Goal: Find contact information: Find contact information

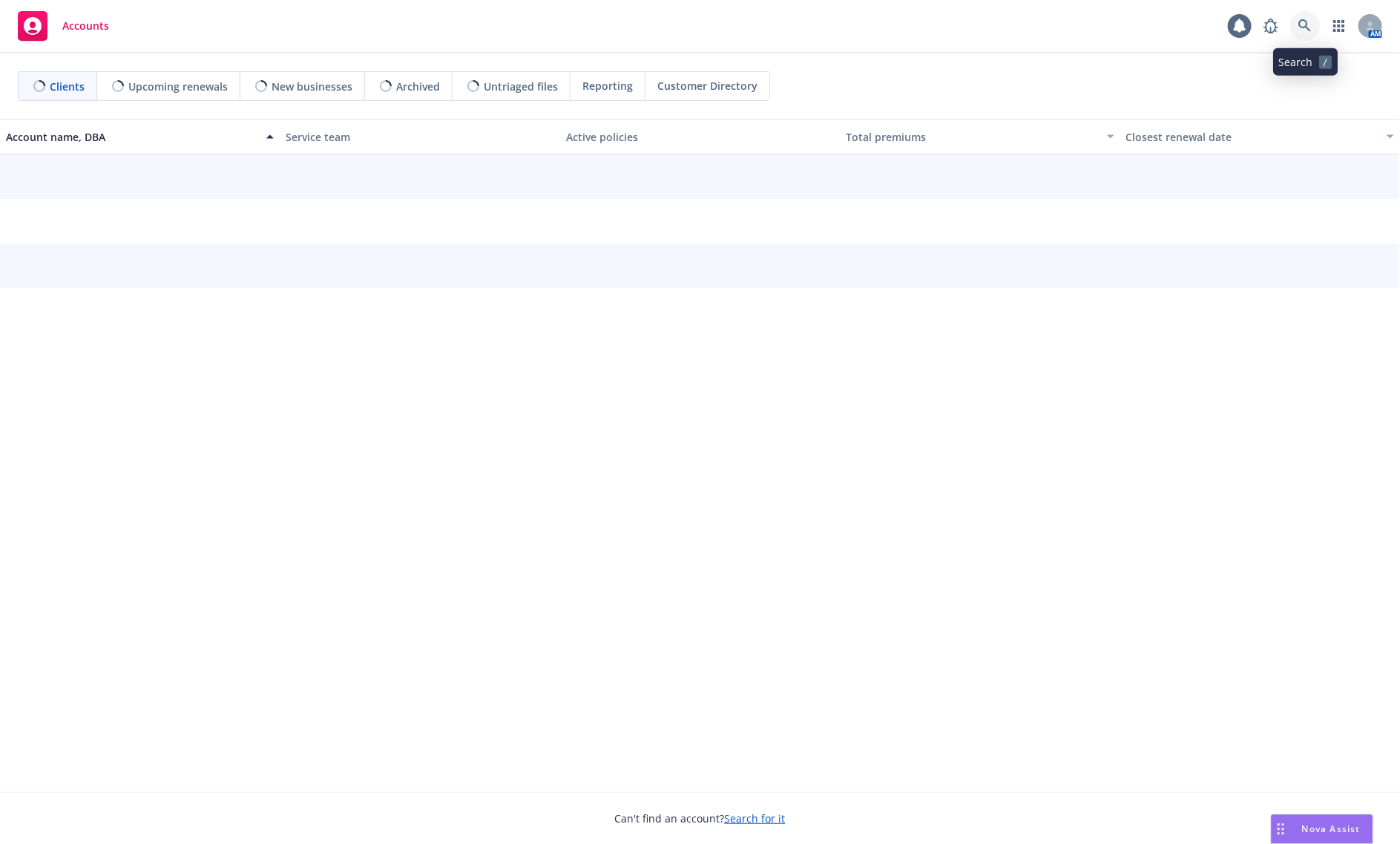
click at [1304, 22] on icon at bounding box center [1305, 26] width 13 height 13
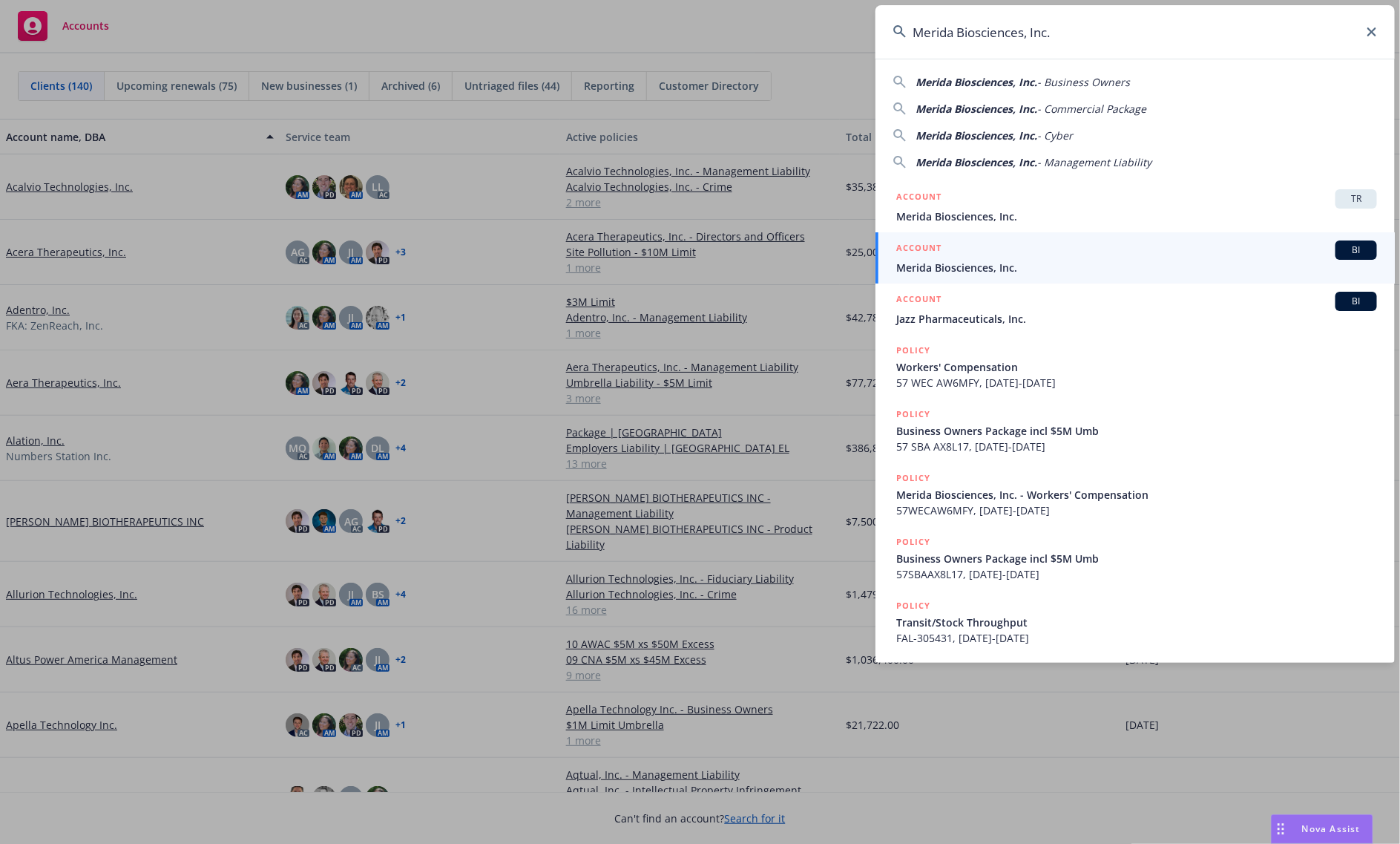
type input "Merida Biosciences, Inc."
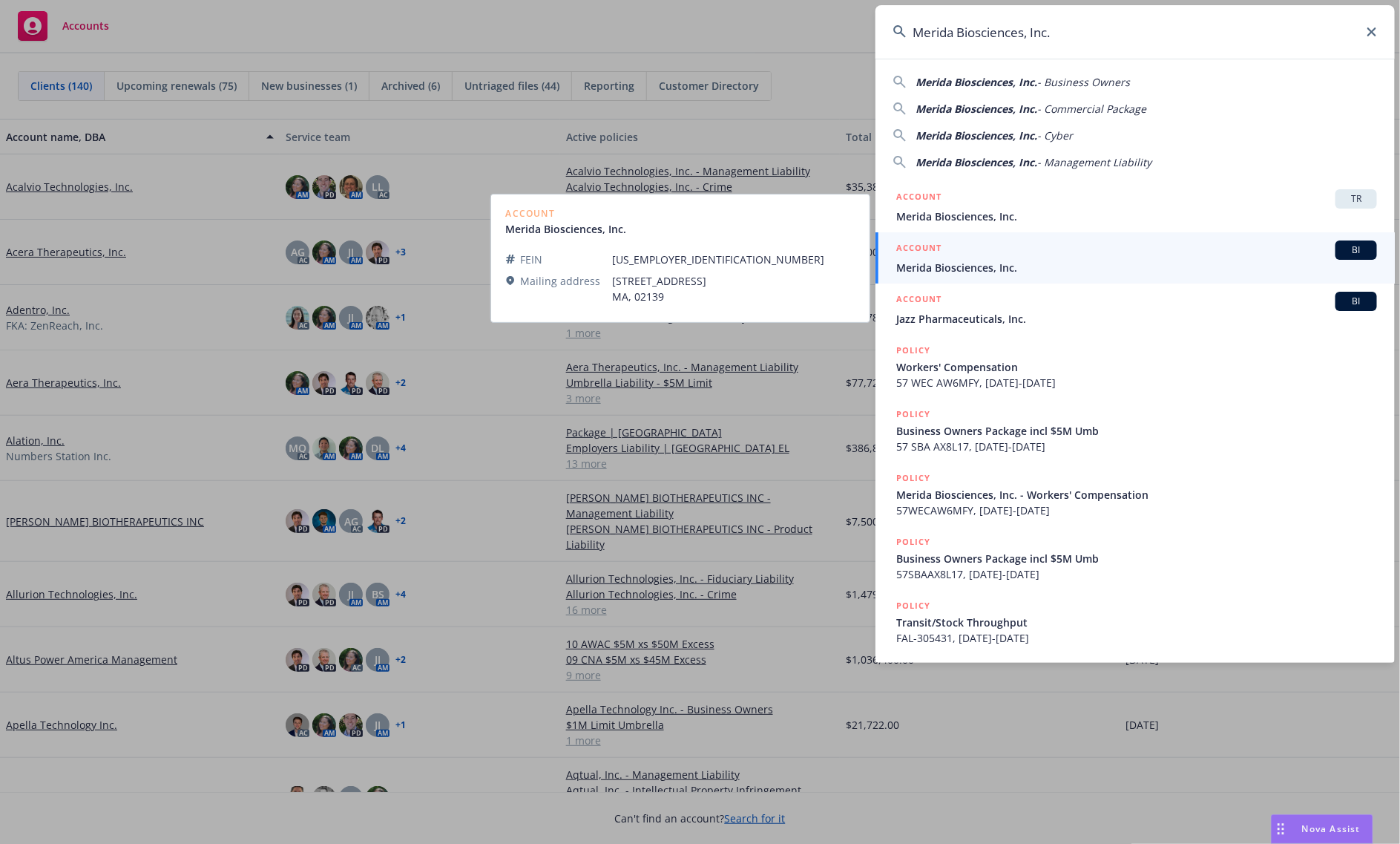
click at [1054, 274] on span "Merida Biosciences, Inc." at bounding box center [1136, 268] width 480 height 16
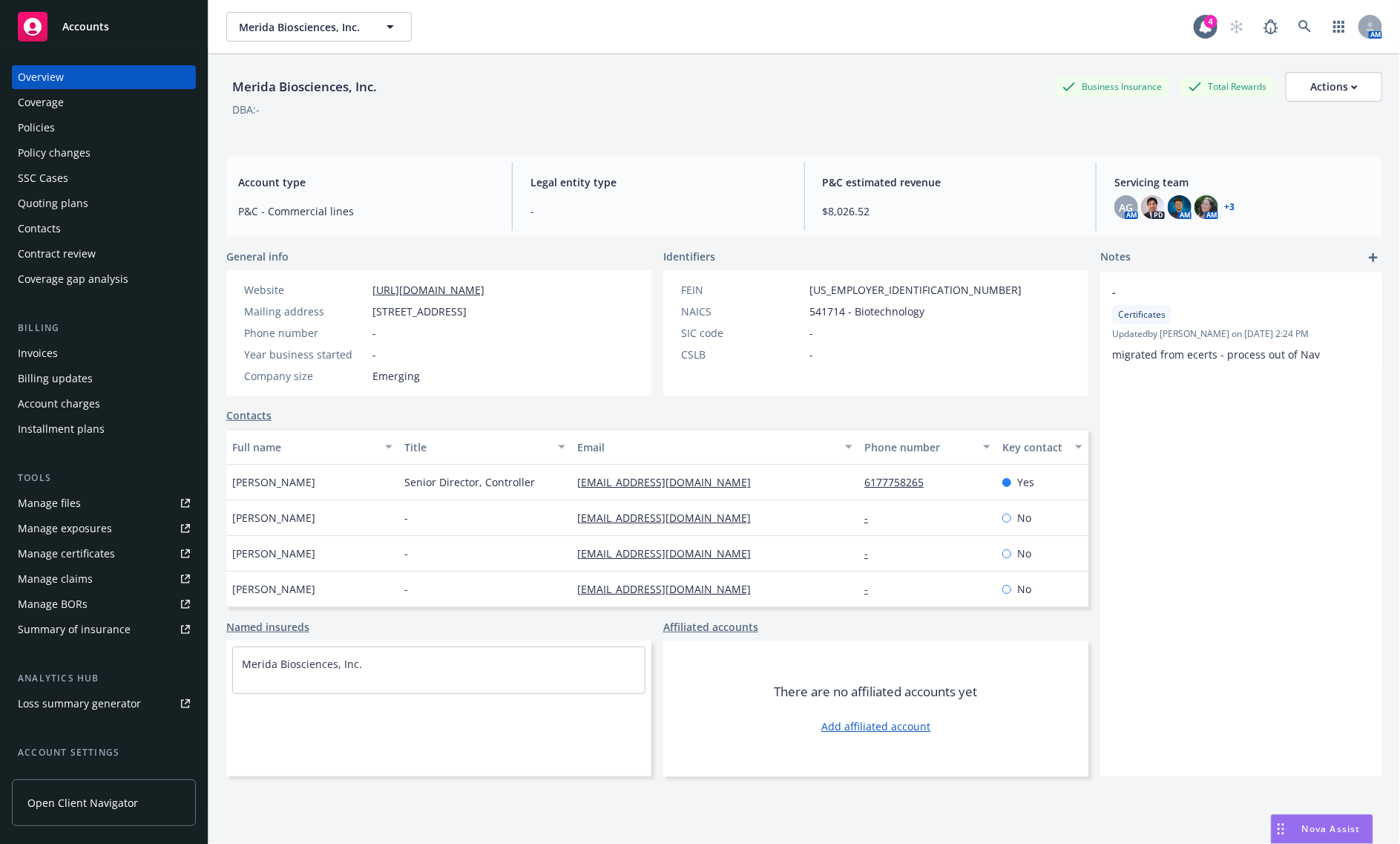
click at [49, 119] on div "Policies" at bounding box center [36, 127] width 37 height 24
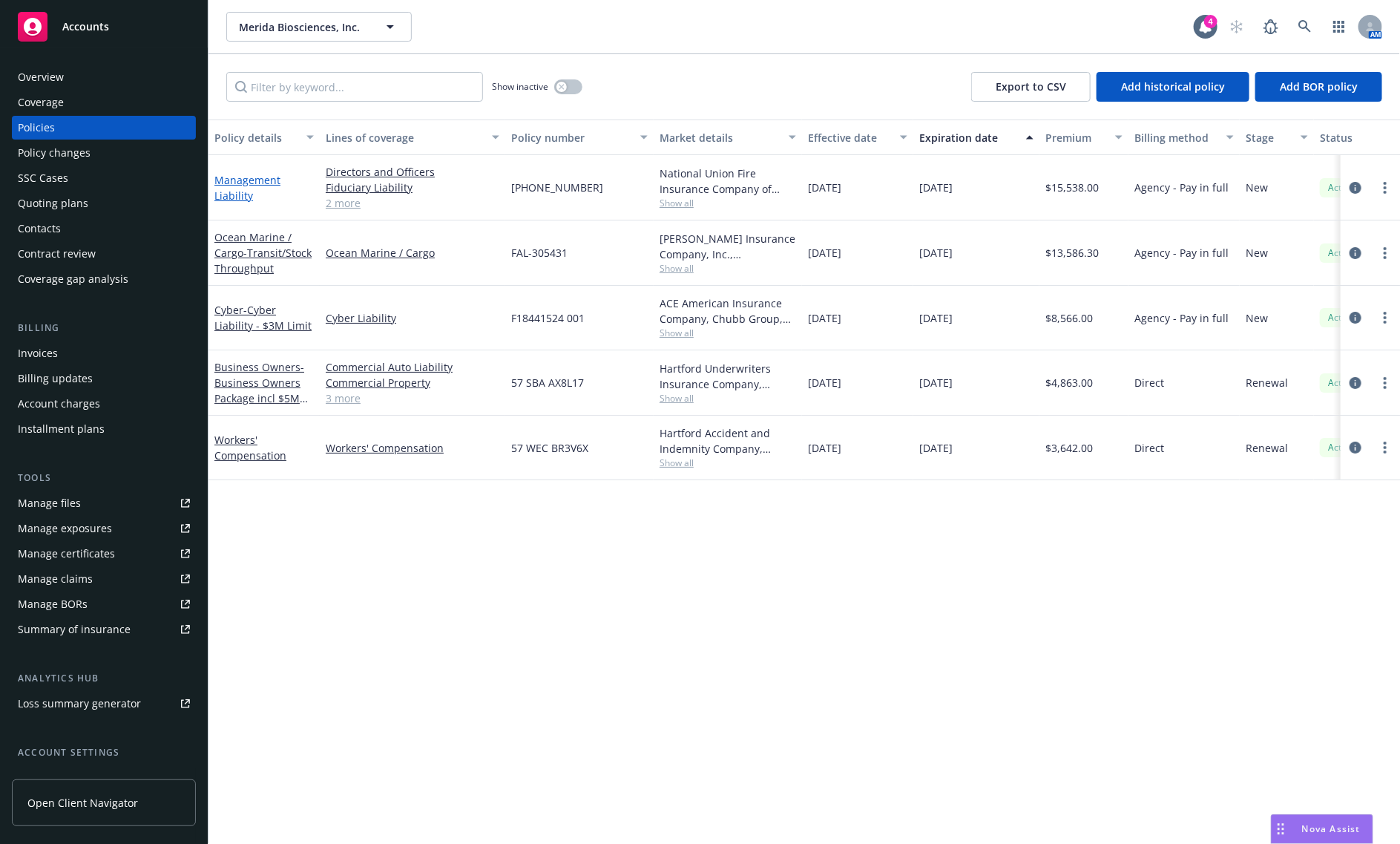
click at [241, 178] on link "Management Liability" at bounding box center [247, 188] width 66 height 30
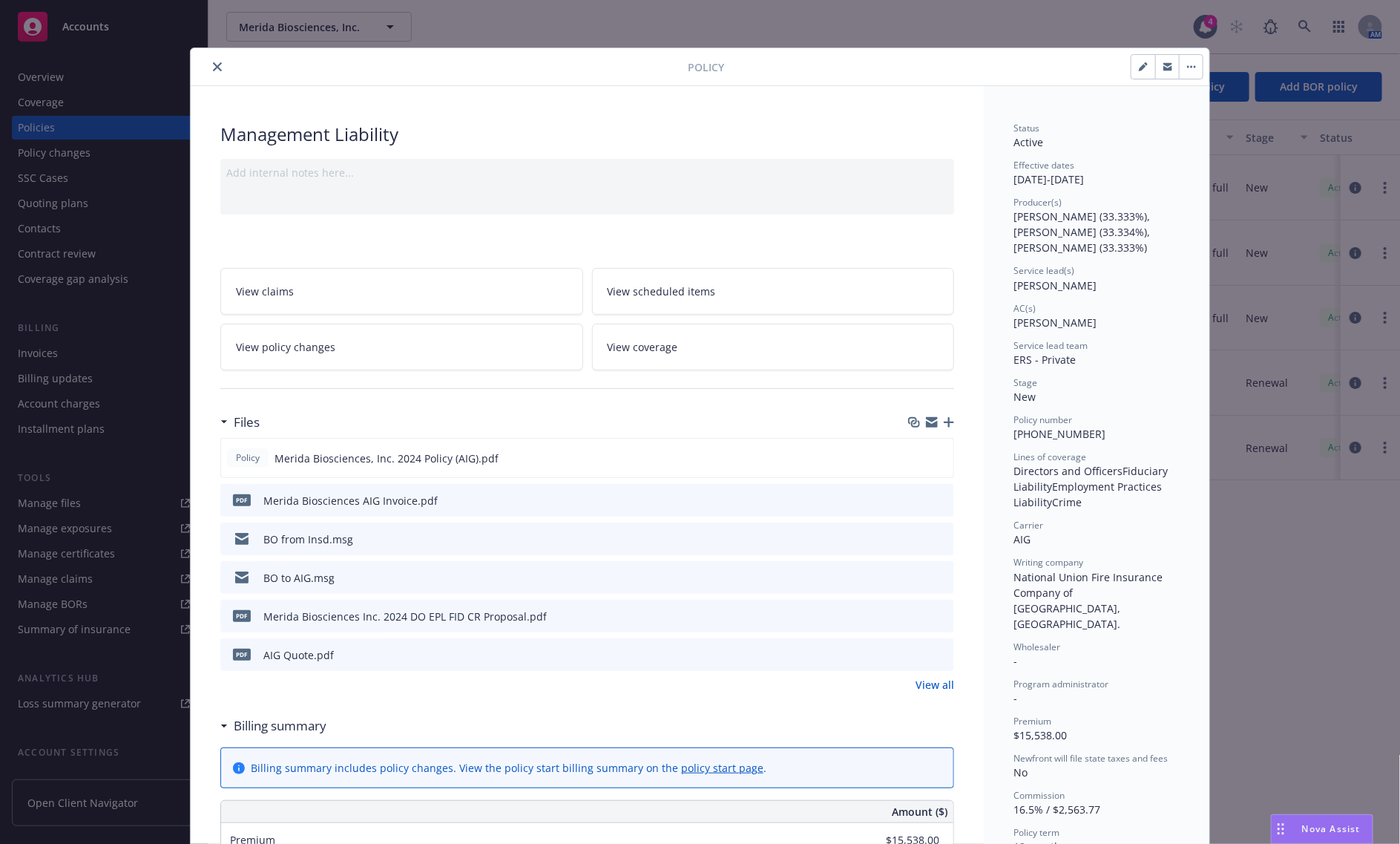
click at [213, 68] on icon "close" at bounding box center [218, 67] width 9 height 9
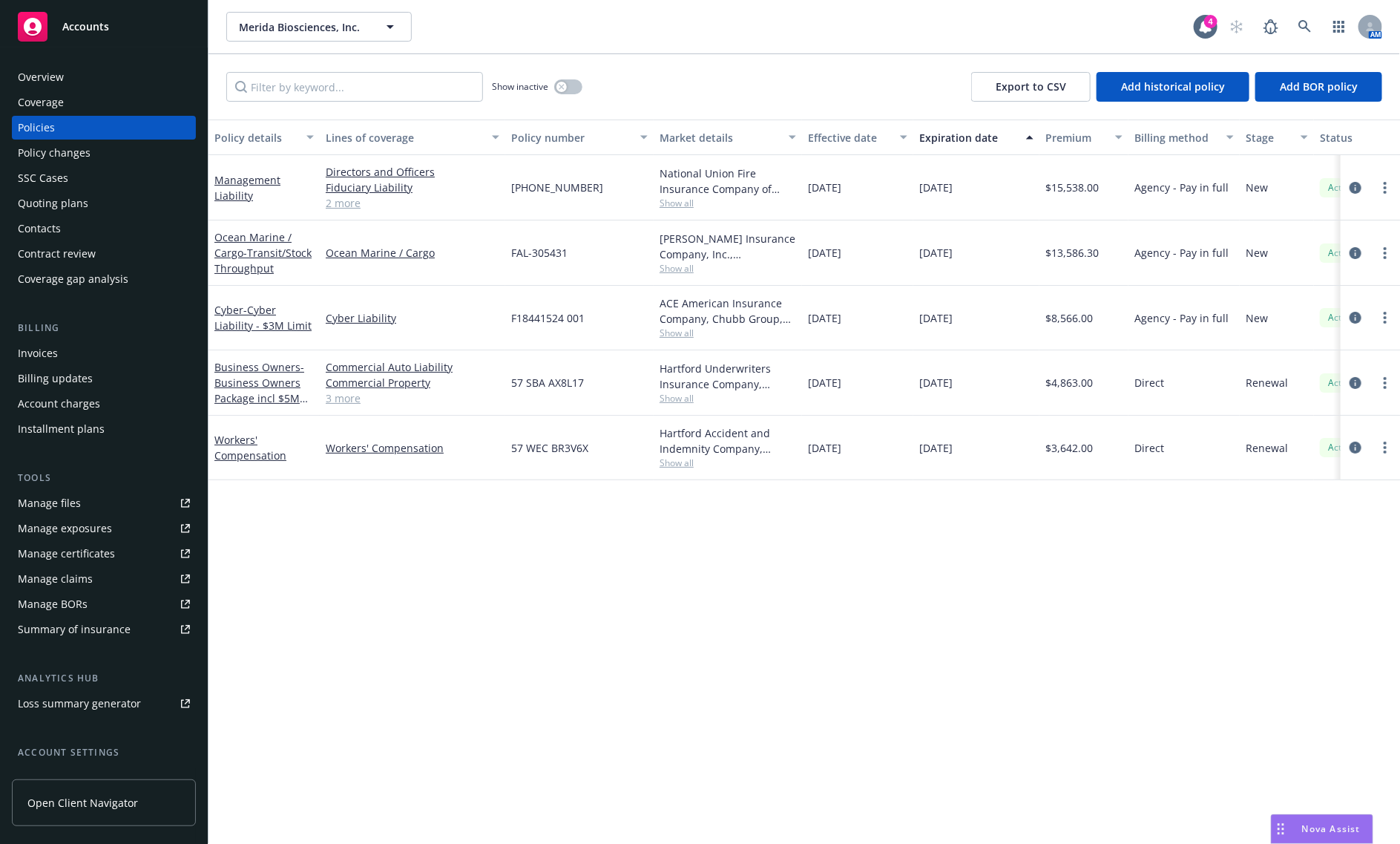
click at [109, 34] on div "Accounts" at bounding box center [103, 26] width 172 height 30
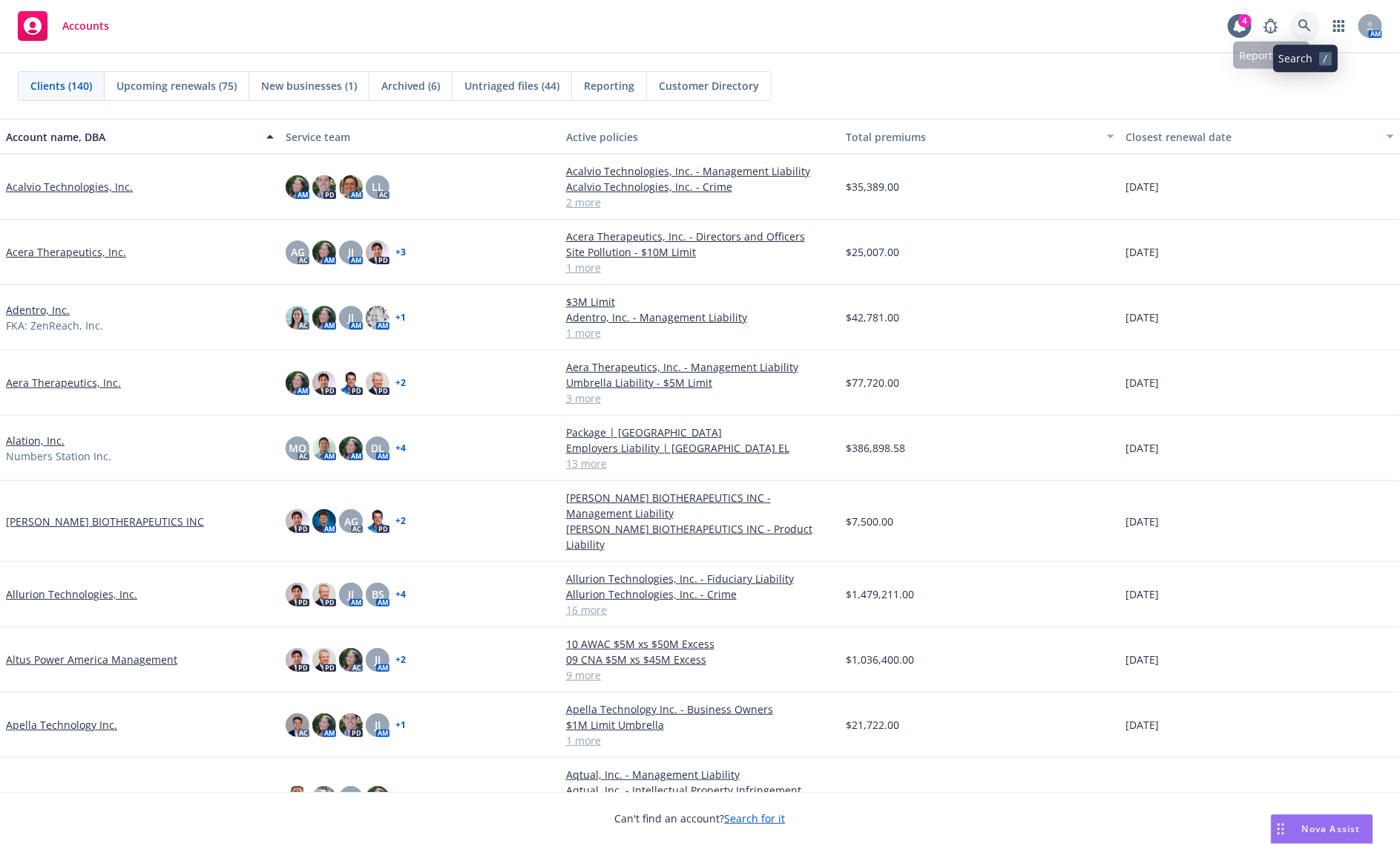
click at [1295, 23] on link at bounding box center [1305, 26] width 30 height 30
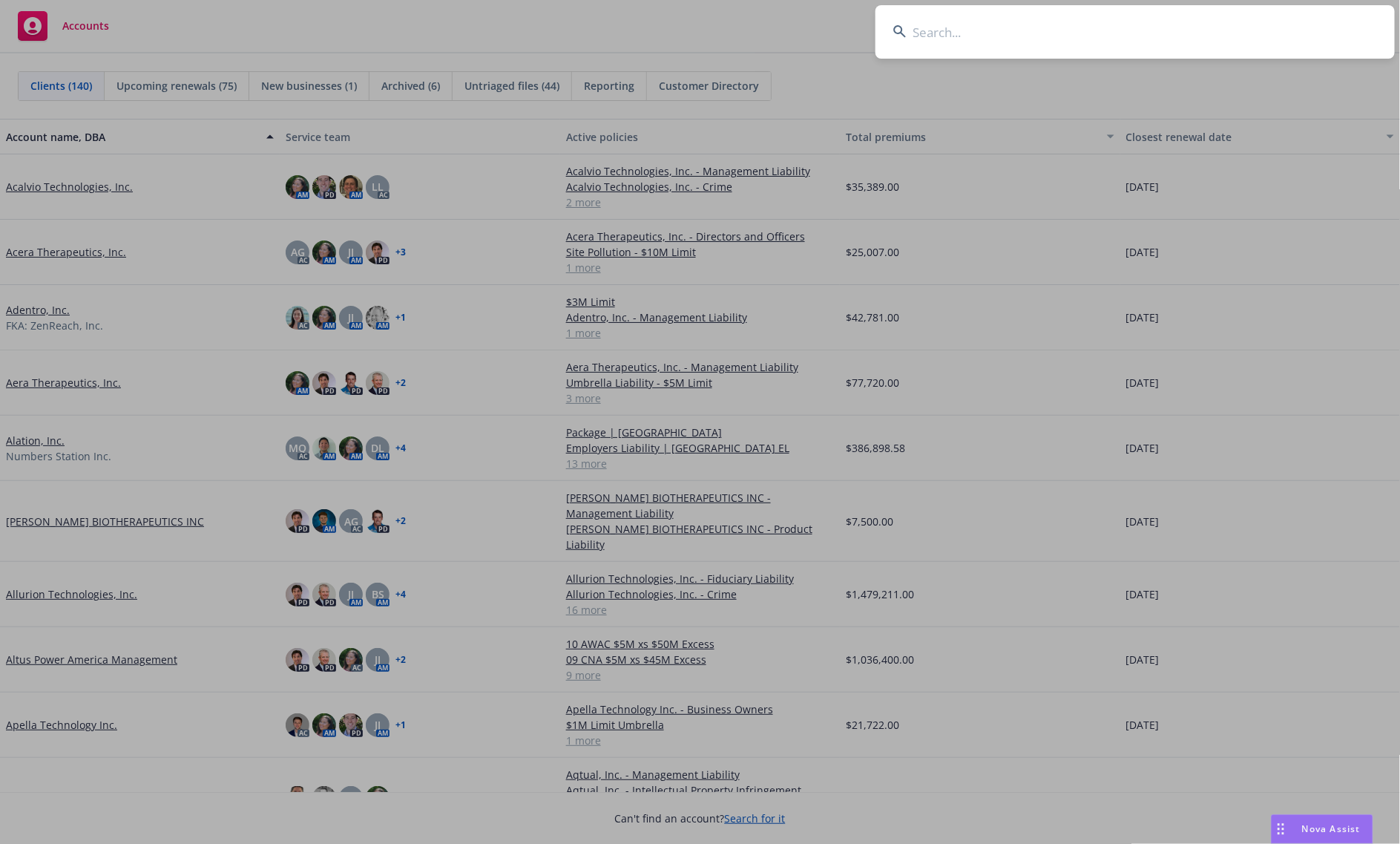
type input "Rewind, Co"
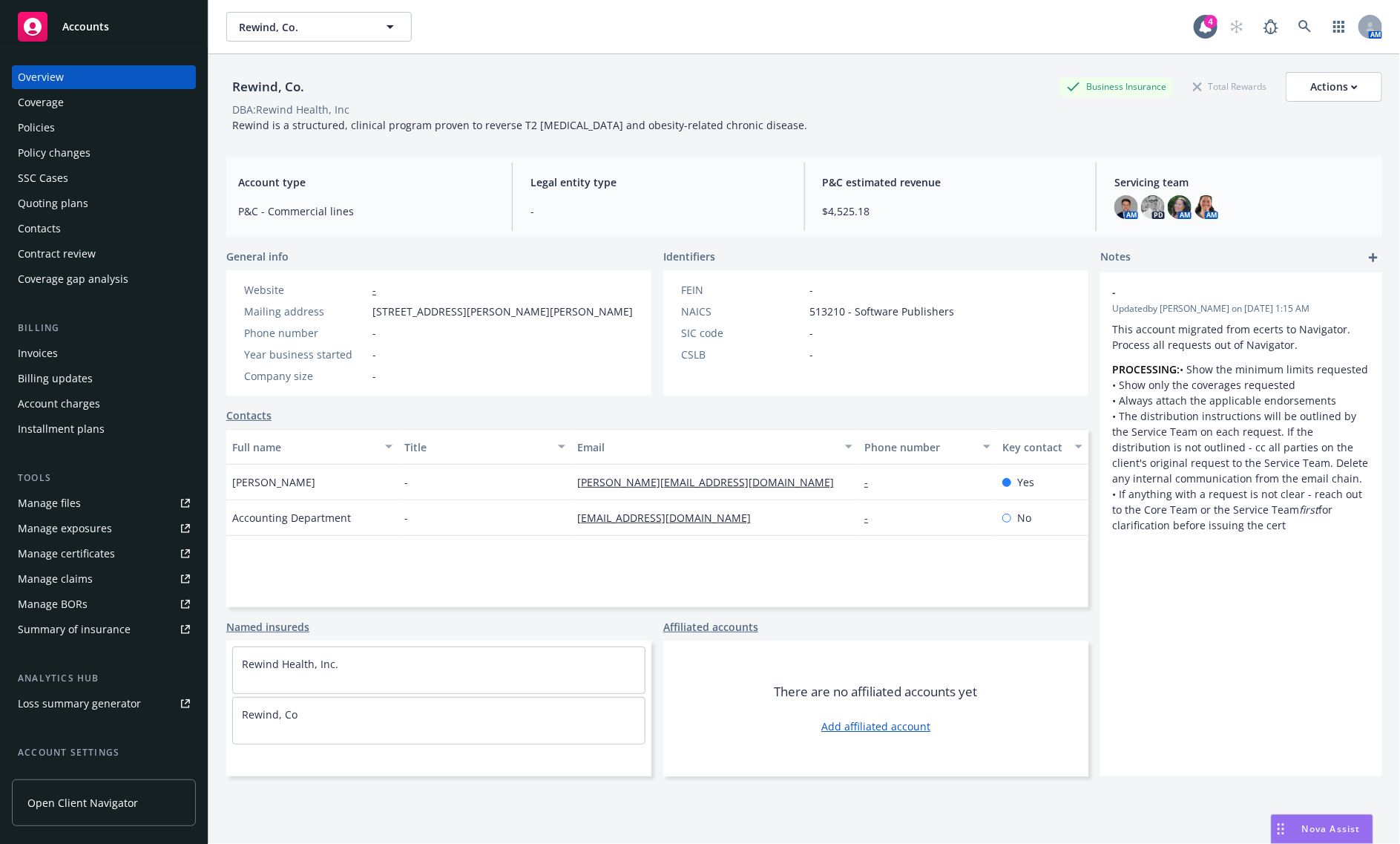
click at [62, 119] on div "Policies" at bounding box center [103, 127] width 172 height 24
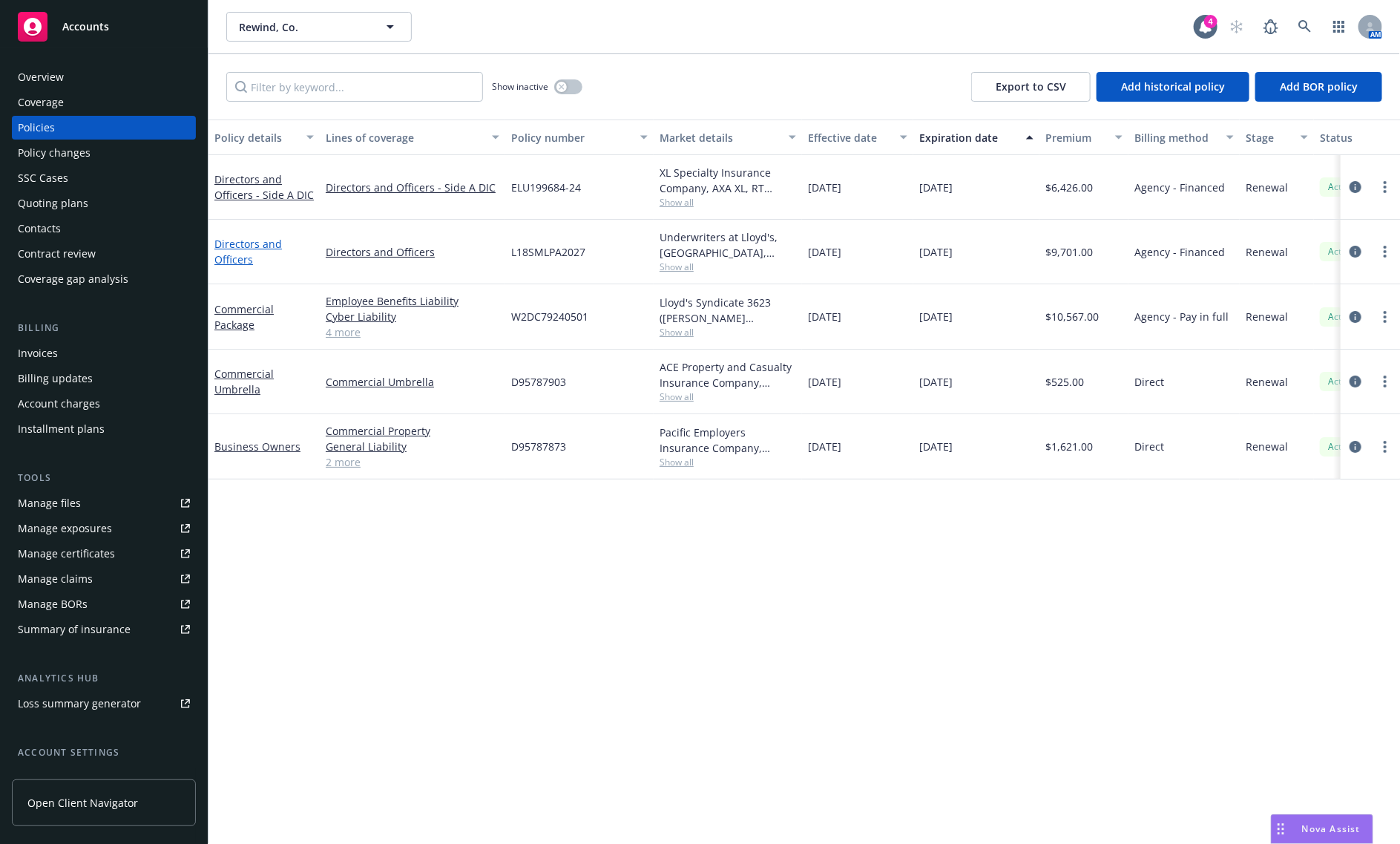
click at [246, 253] on link "Directors and Officers" at bounding box center [248, 251] width 68 height 30
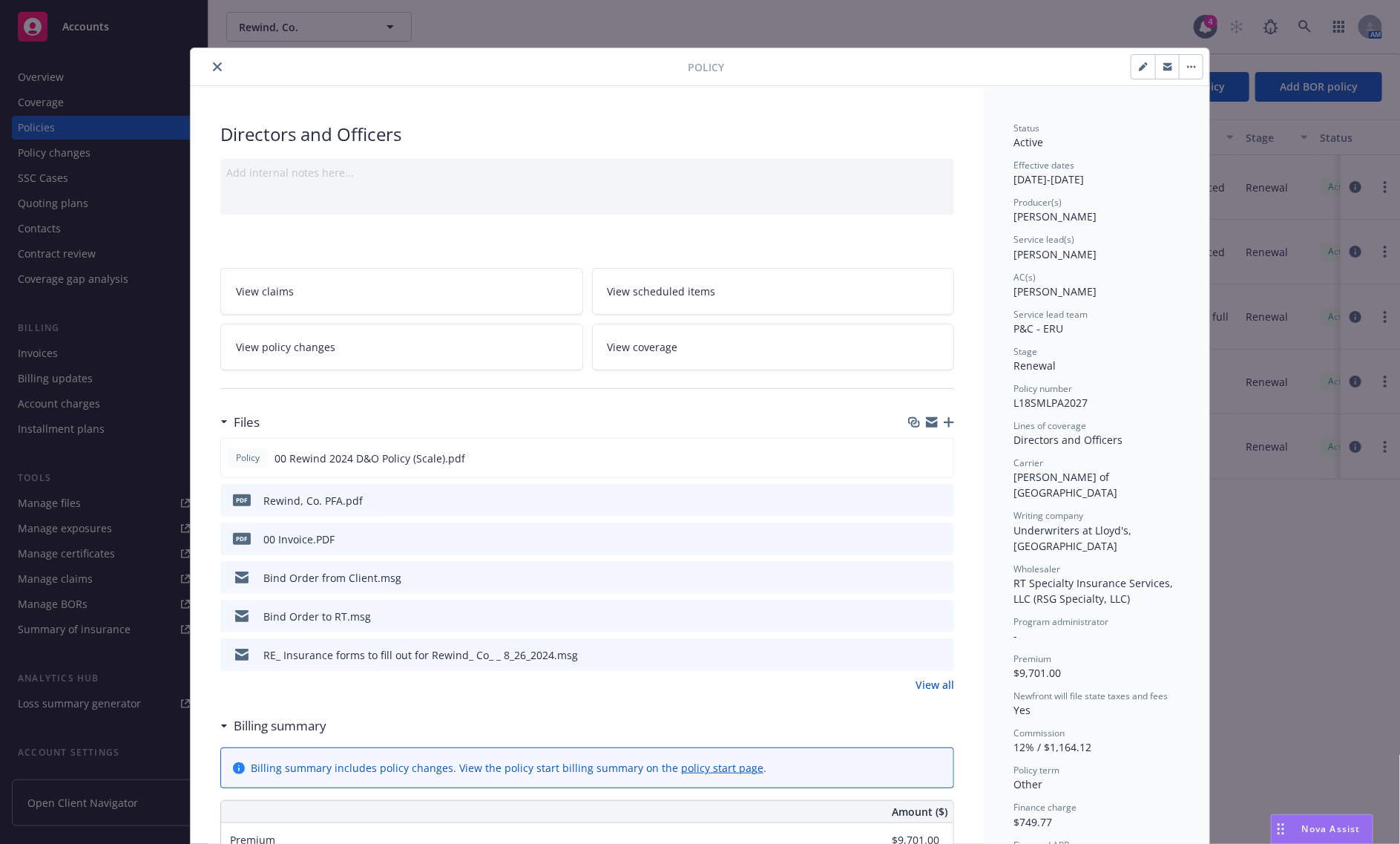
drag, startPoint x: 204, startPoint y: 71, endPoint x: 205, endPoint y: 80, distance: 9.1
click at [208, 71] on button "close" at bounding box center [217, 67] width 18 height 18
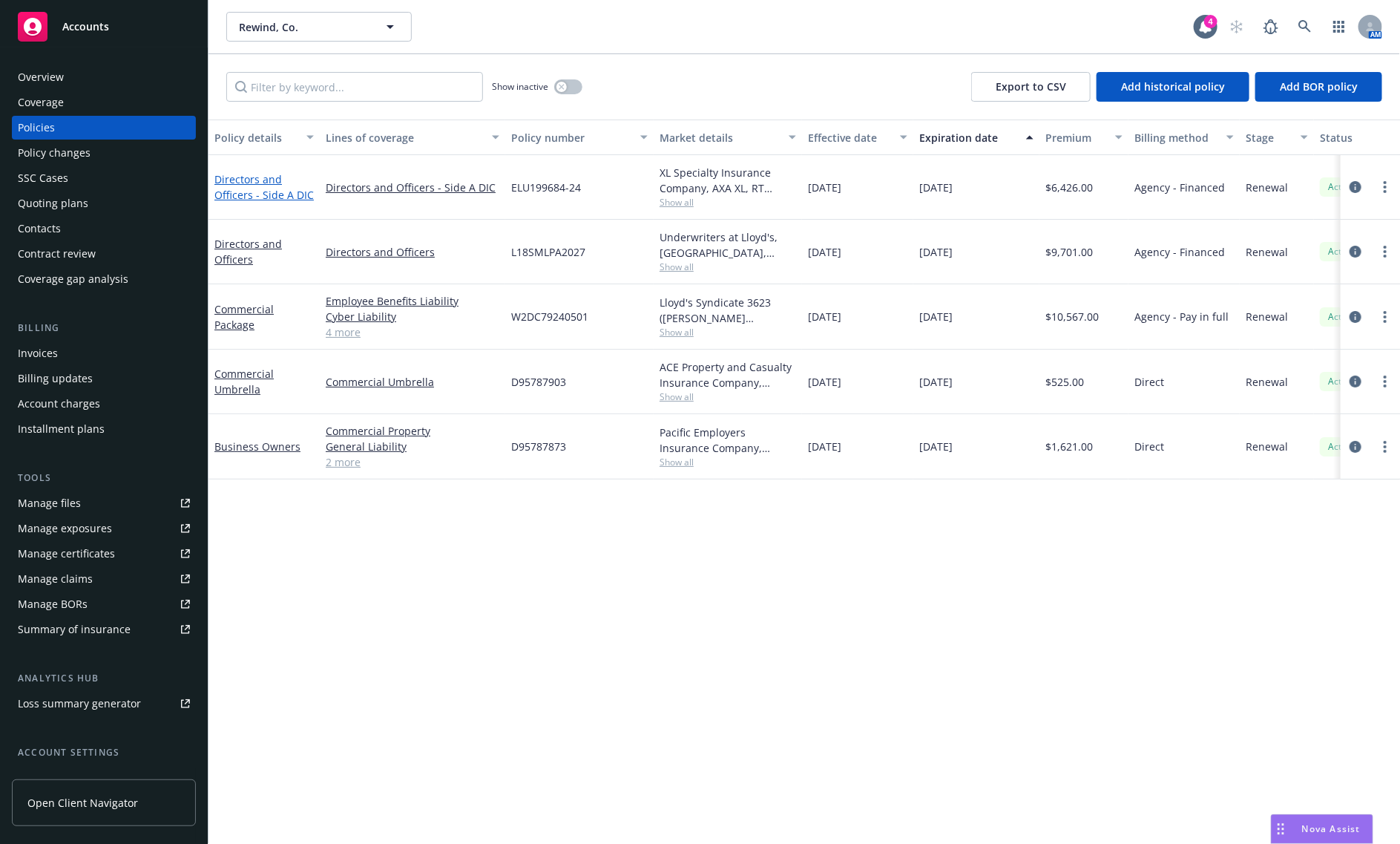
click at [242, 187] on link "Directors and Officers - Side A DIC" at bounding box center [264, 187] width 100 height 30
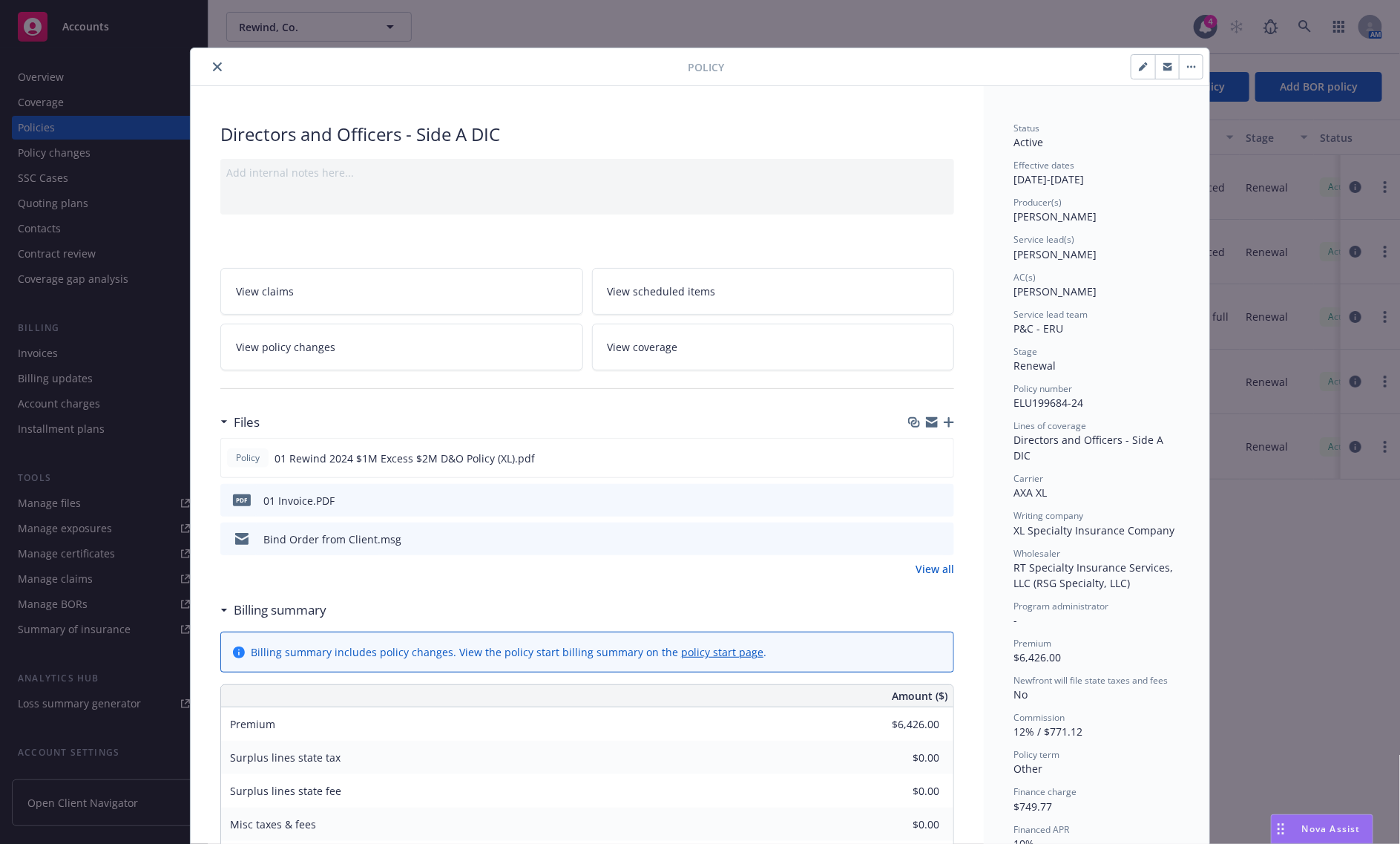
click at [218, 60] on div at bounding box center [442, 67] width 491 height 18
click at [213, 64] on icon "close" at bounding box center [218, 67] width 9 height 9
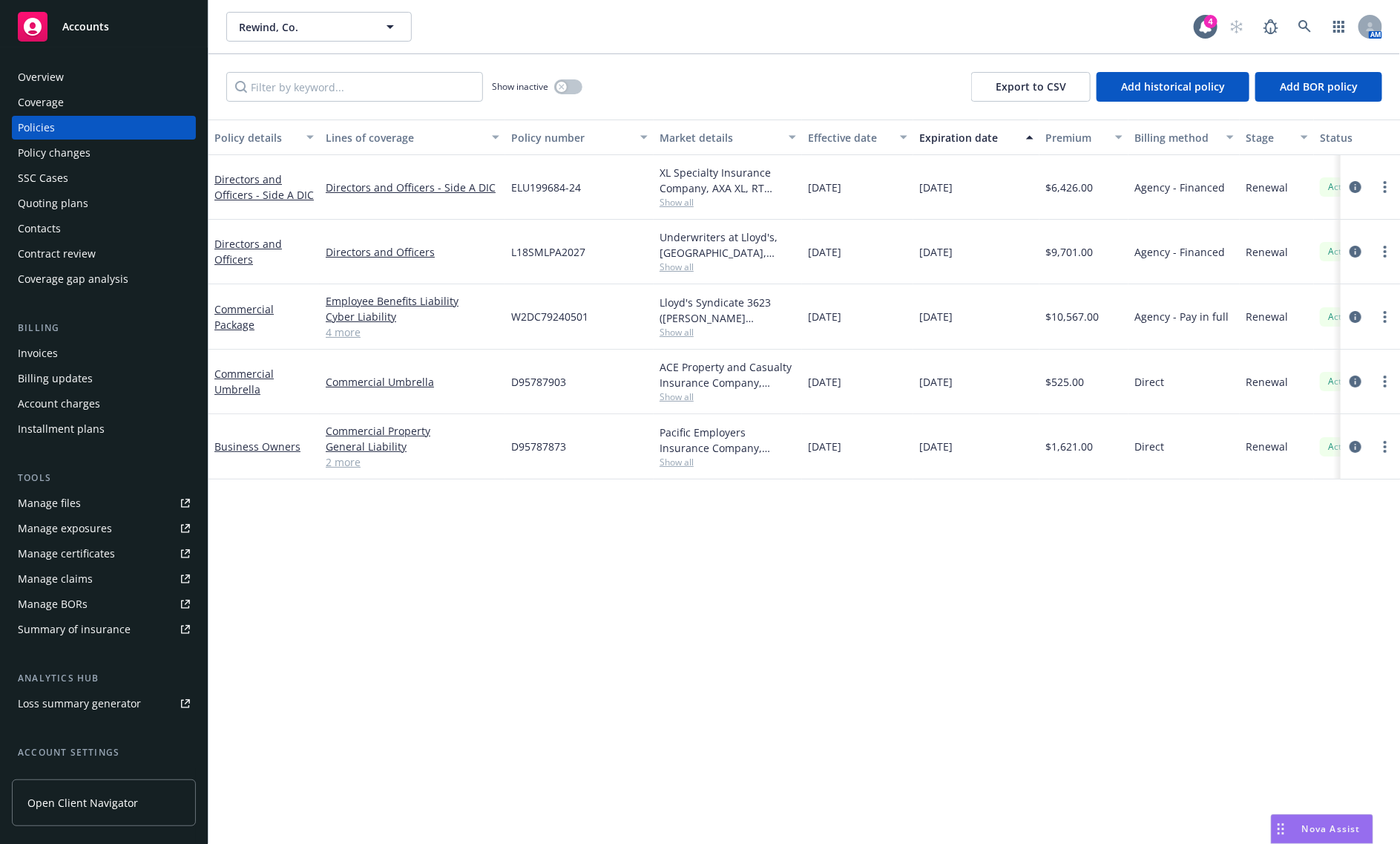
click at [63, 25] on span "Accounts" at bounding box center [86, 26] width 47 height 11
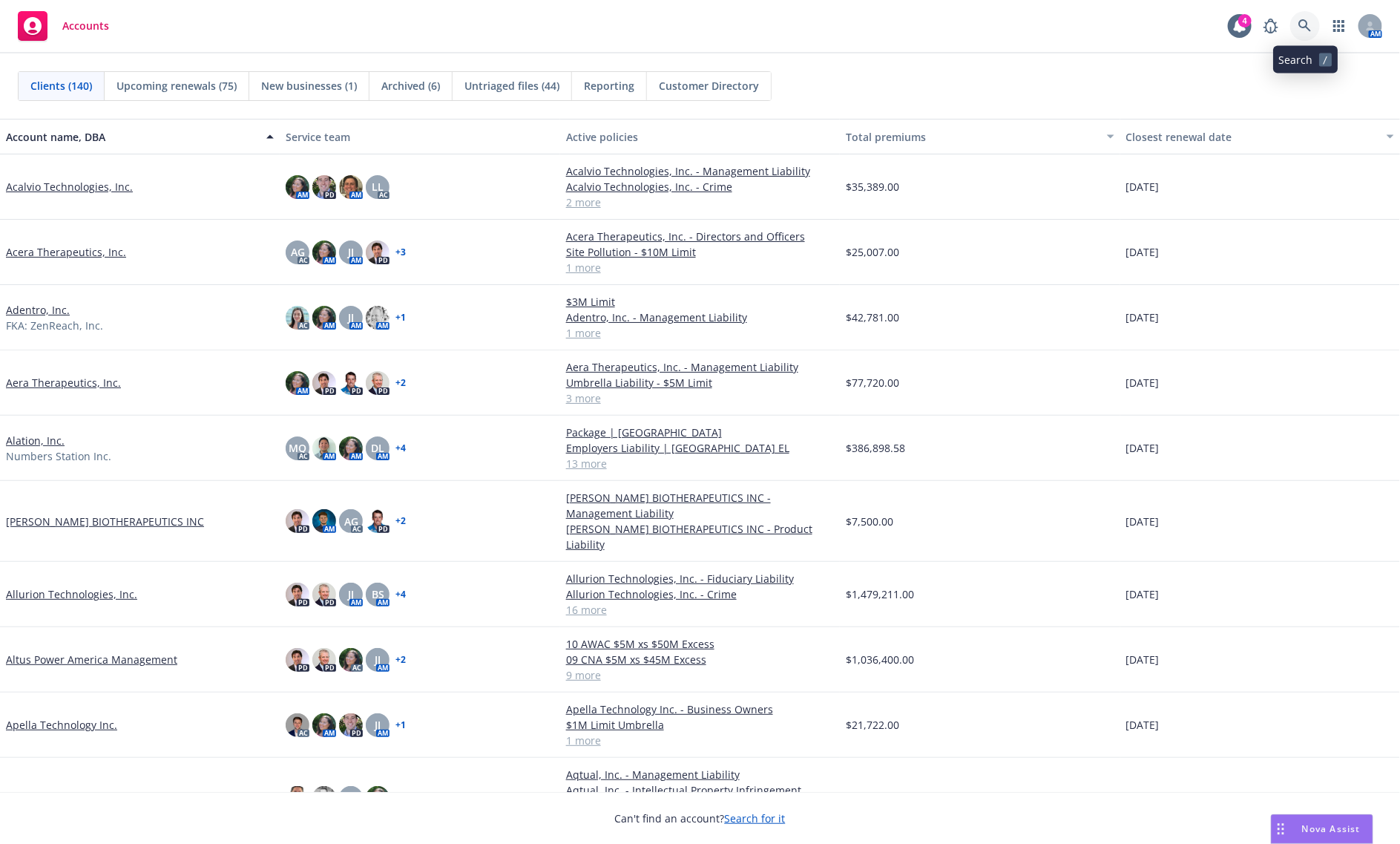
click at [1314, 22] on link at bounding box center [1305, 26] width 30 height 30
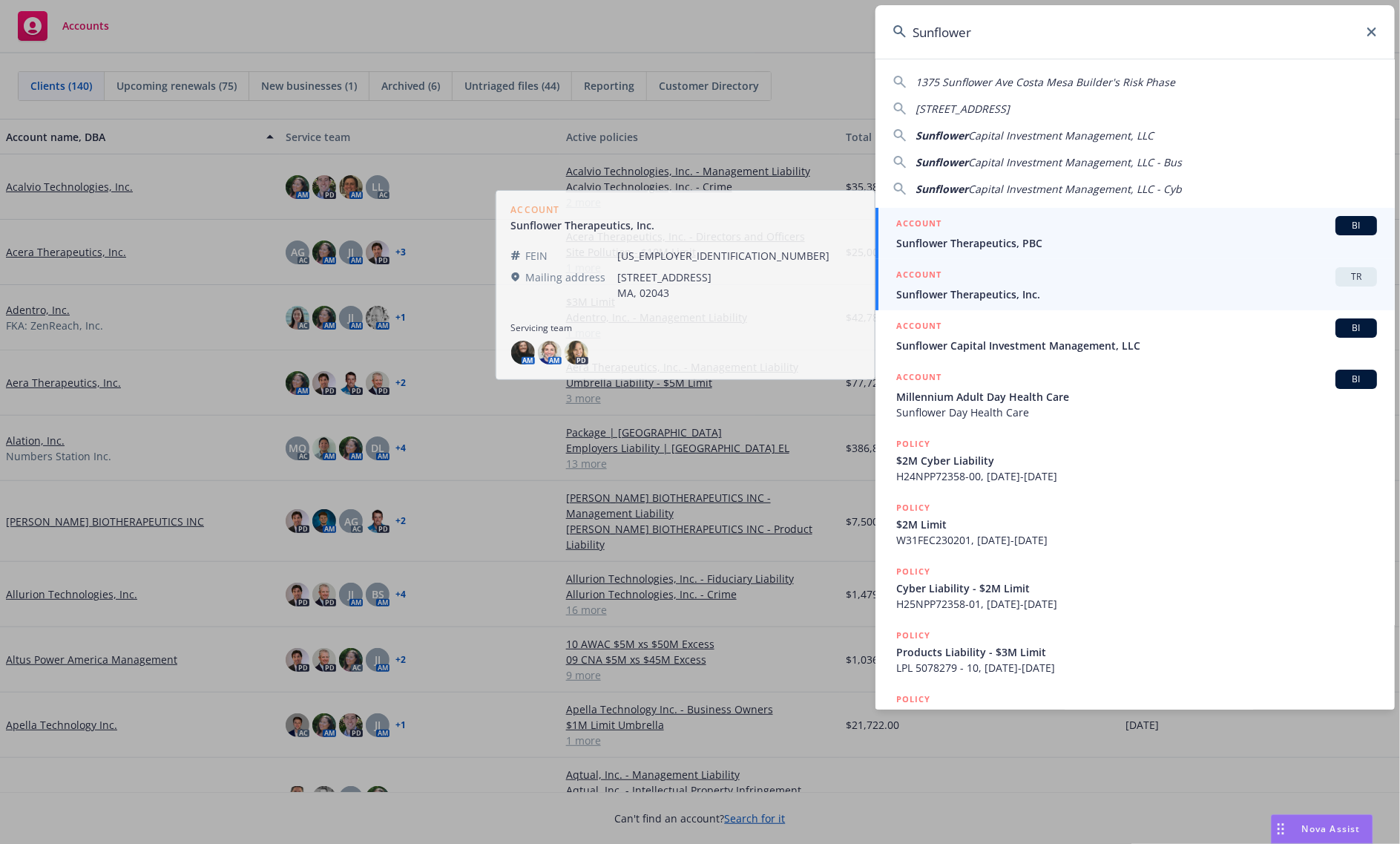
type input "Sunflower"
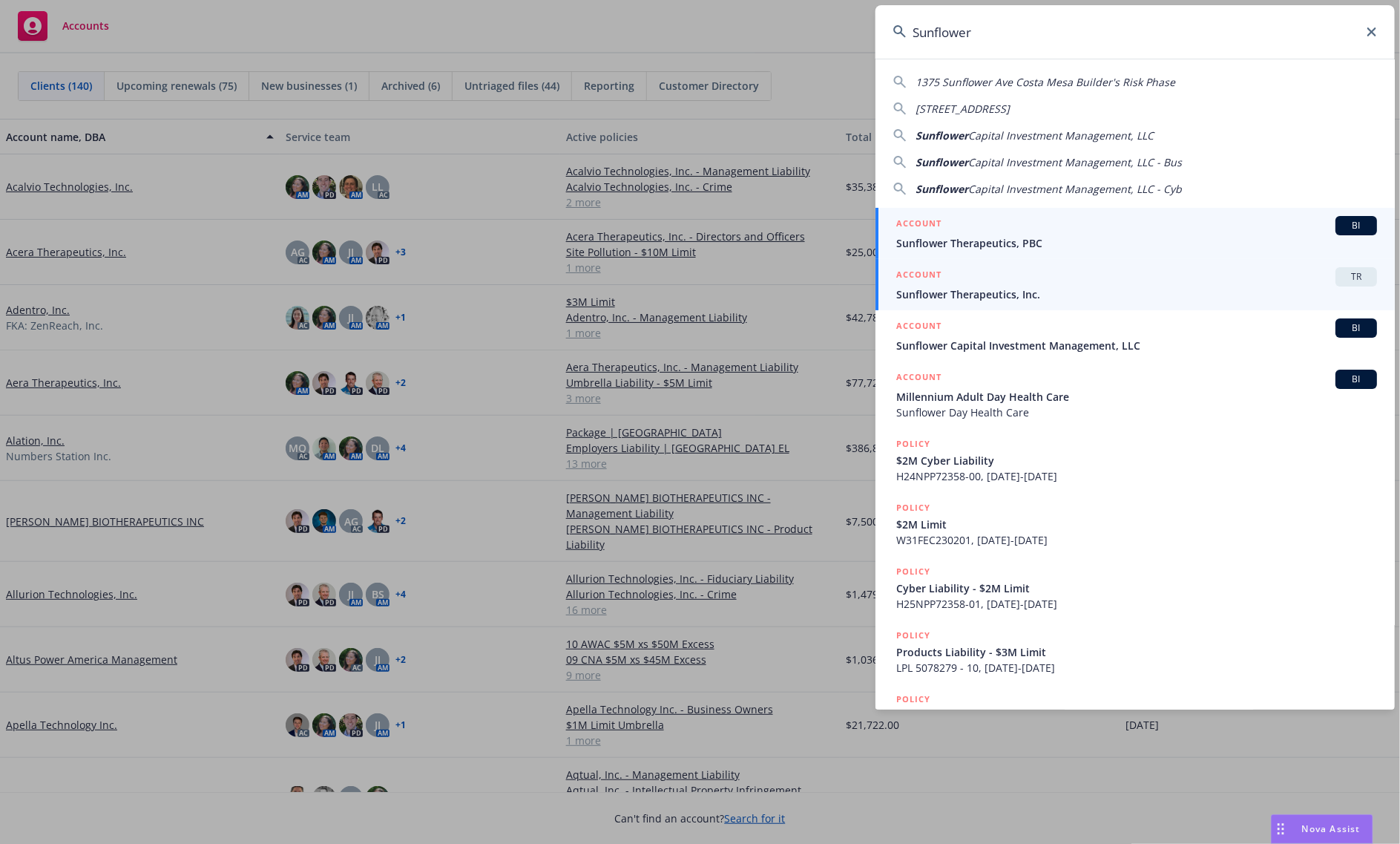
click at [956, 236] on span "Sunflower Therapeutics, PBC" at bounding box center [1136, 243] width 480 height 16
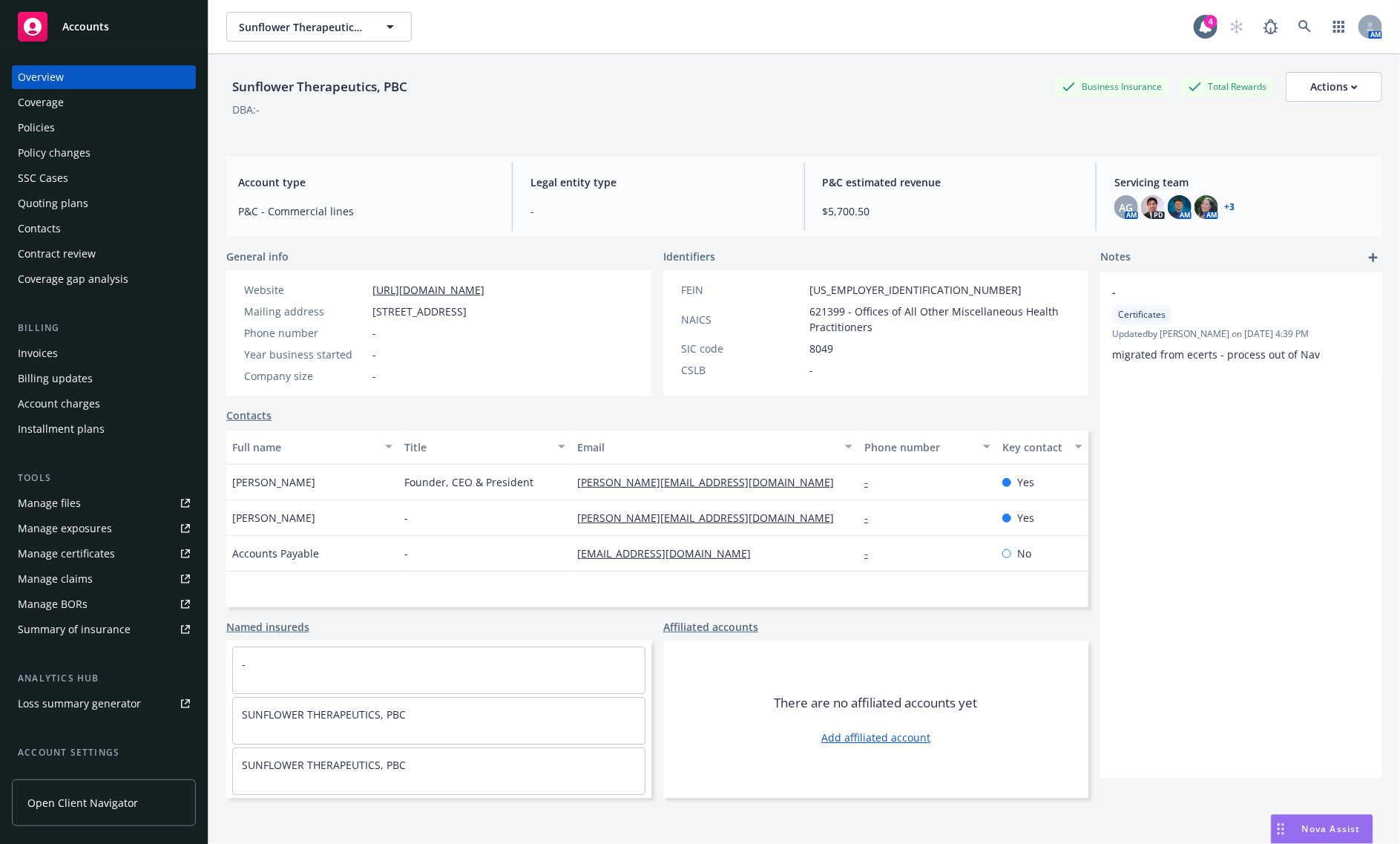
click at [57, 136] on div "Policies" at bounding box center [103, 127] width 172 height 24
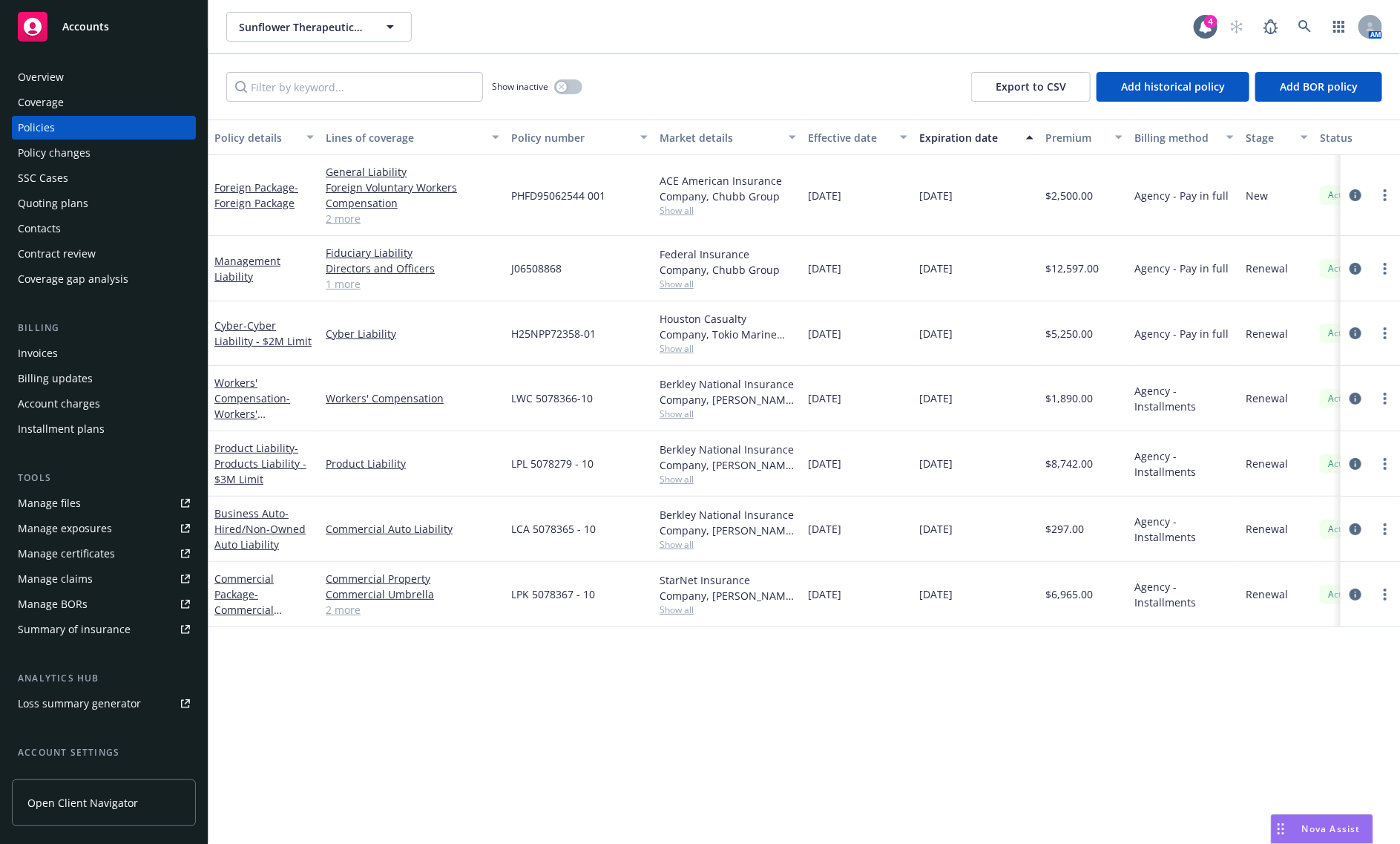
drag, startPoint x: 65, startPoint y: 34, endPoint x: 112, endPoint y: 49, distance: 49.3
click at [65, 34] on div "Accounts" at bounding box center [103, 26] width 172 height 30
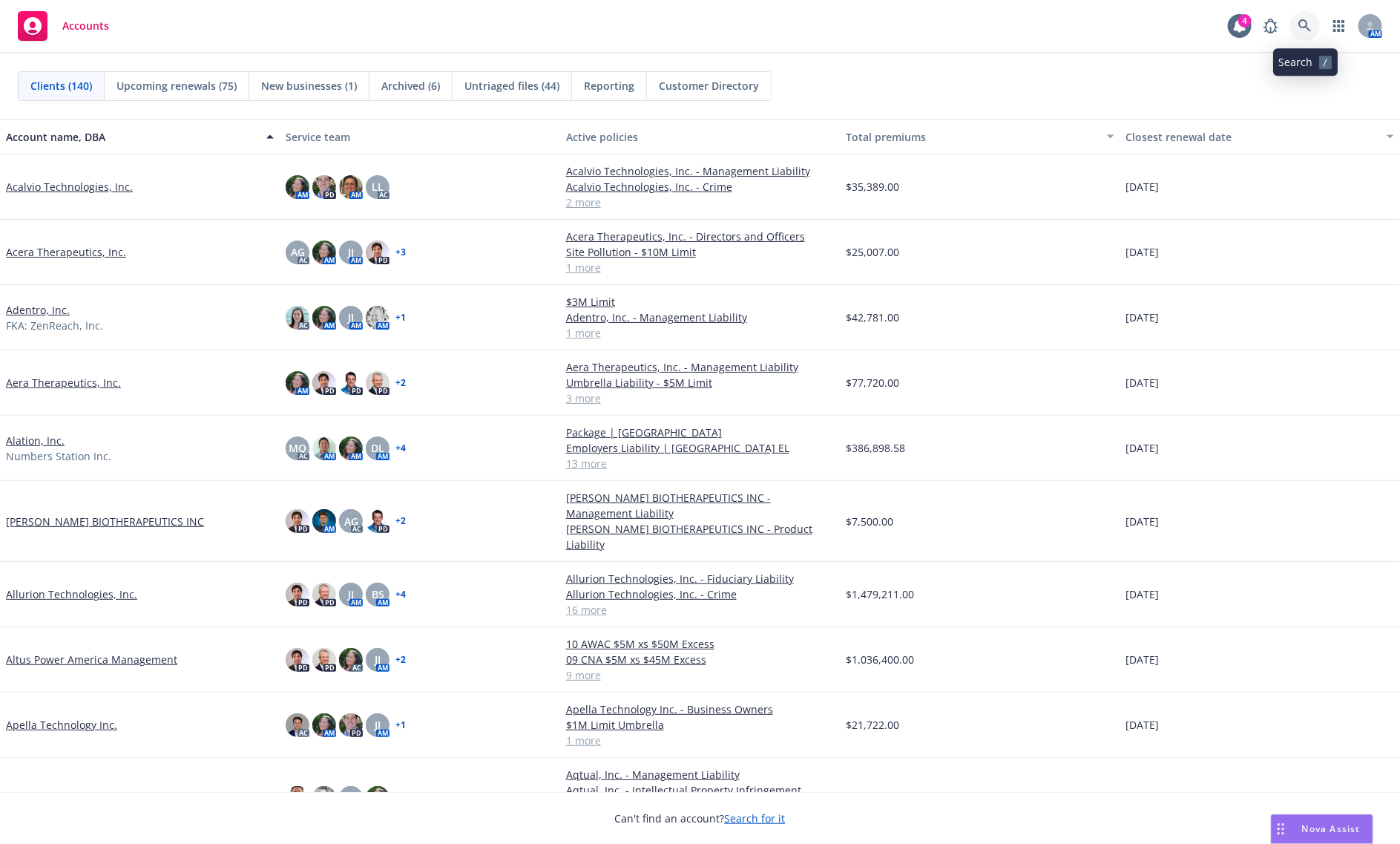
click at [1306, 19] on icon at bounding box center [1305, 26] width 13 height 13
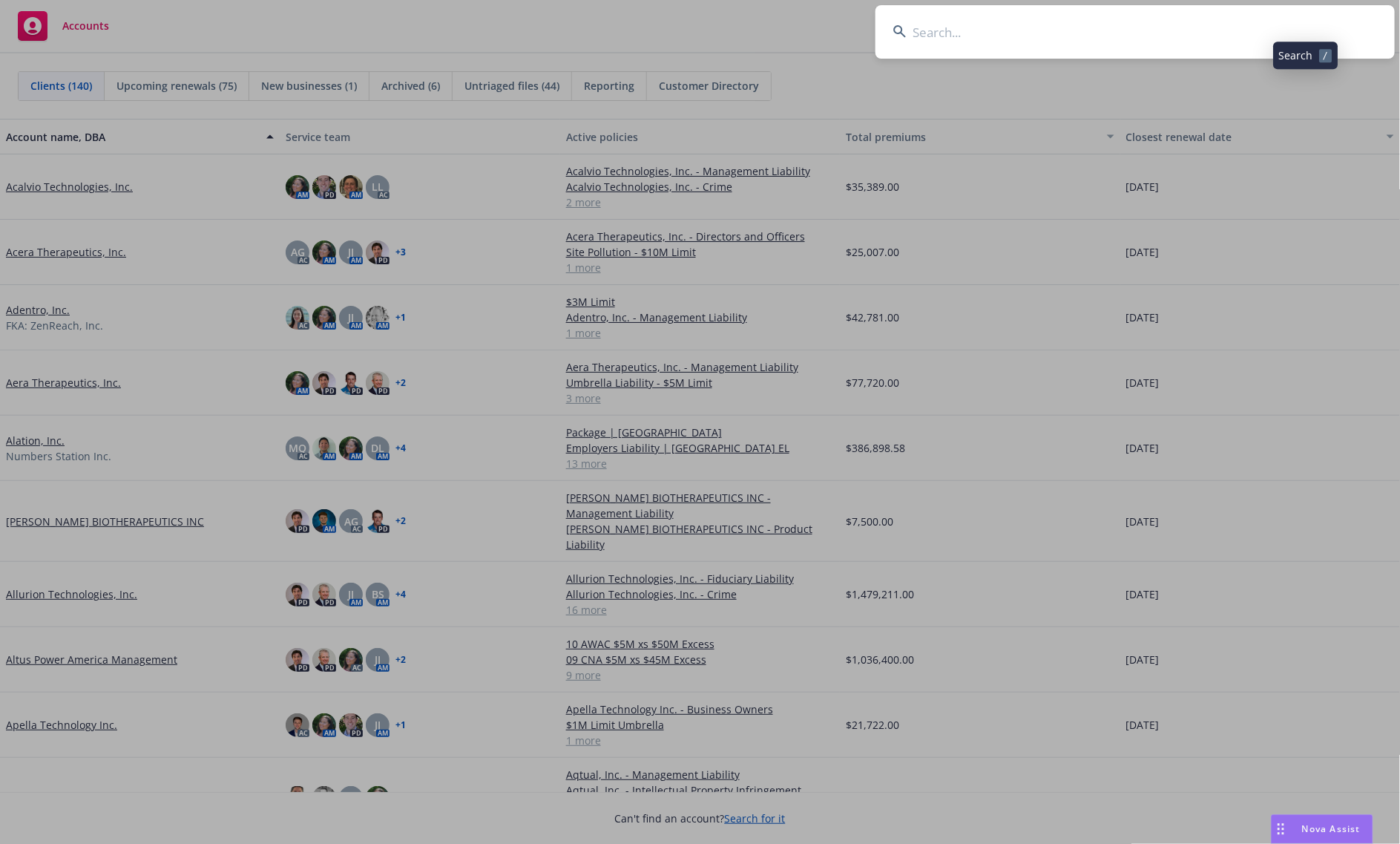
type input "[PERSON_NAME] <[PERSON_NAME][EMAIL_ADDRESS][PERSON_NAME][DOMAIN_NAME]>"
click at [925, 32] on input at bounding box center [1135, 32] width 519 height 54
paste input "Relyance"
type input "Relyance"
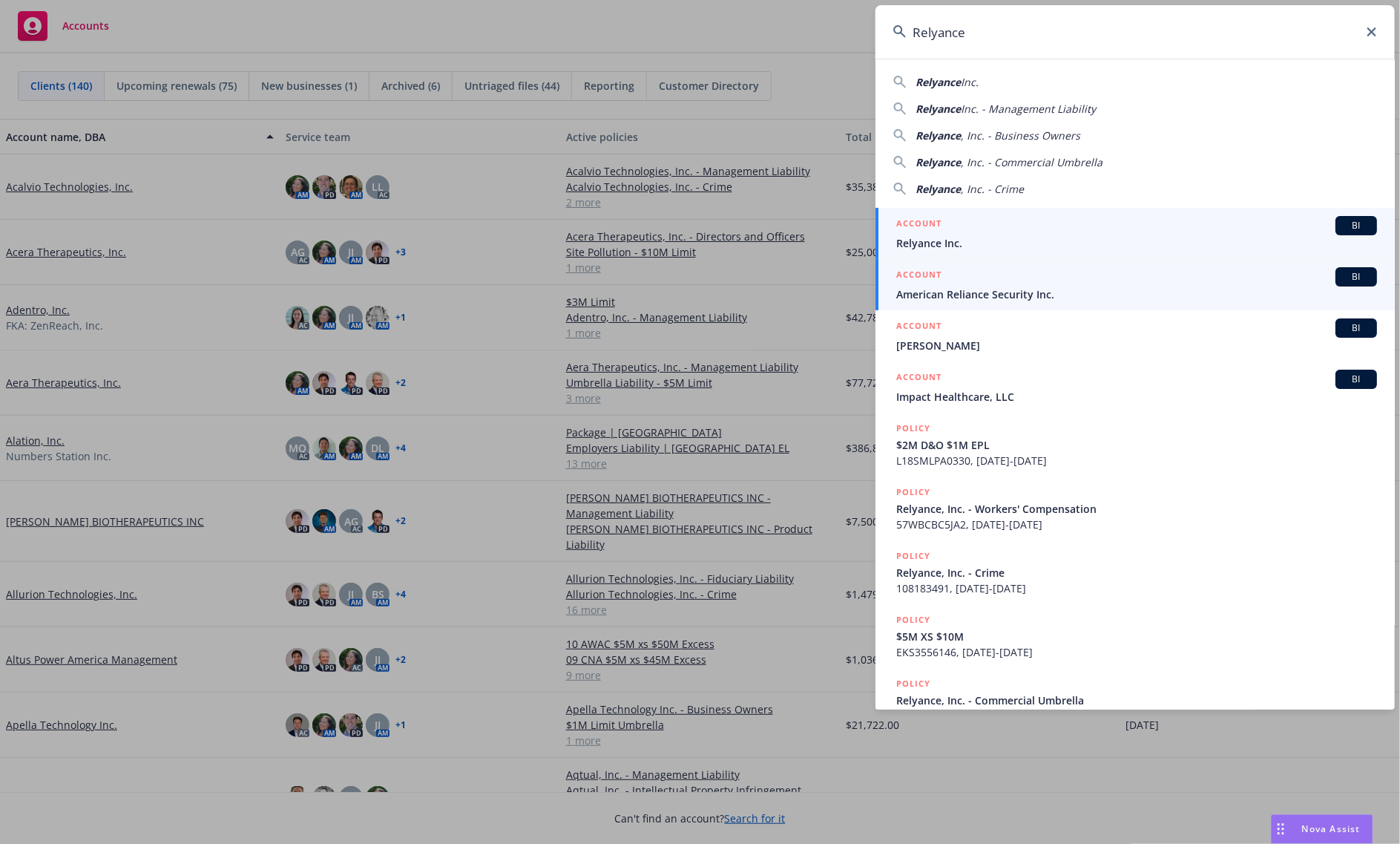
click at [987, 246] on span "Relyance Inc." at bounding box center [1136, 243] width 480 height 16
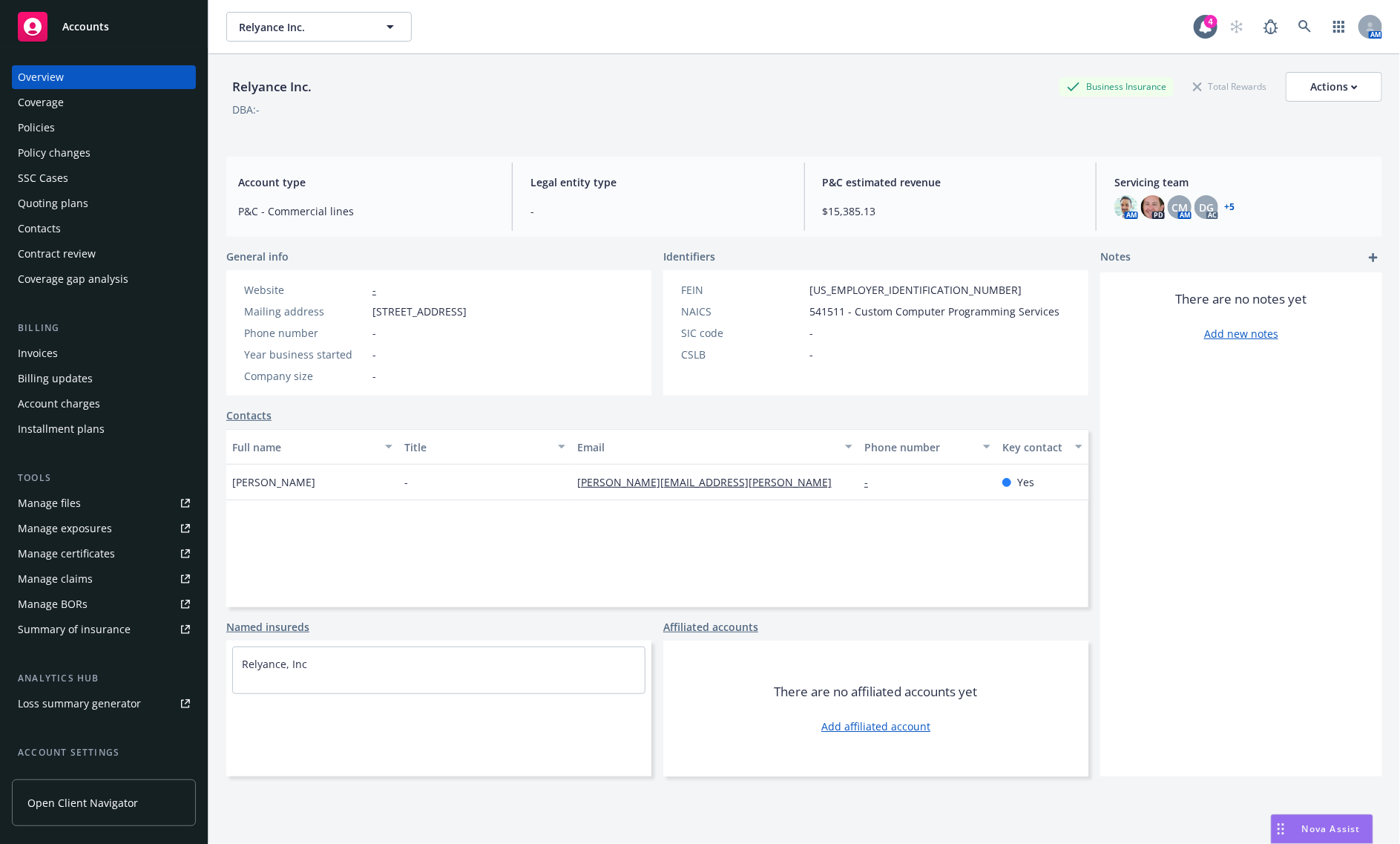
click at [60, 236] on div "Contacts" at bounding box center [103, 228] width 172 height 24
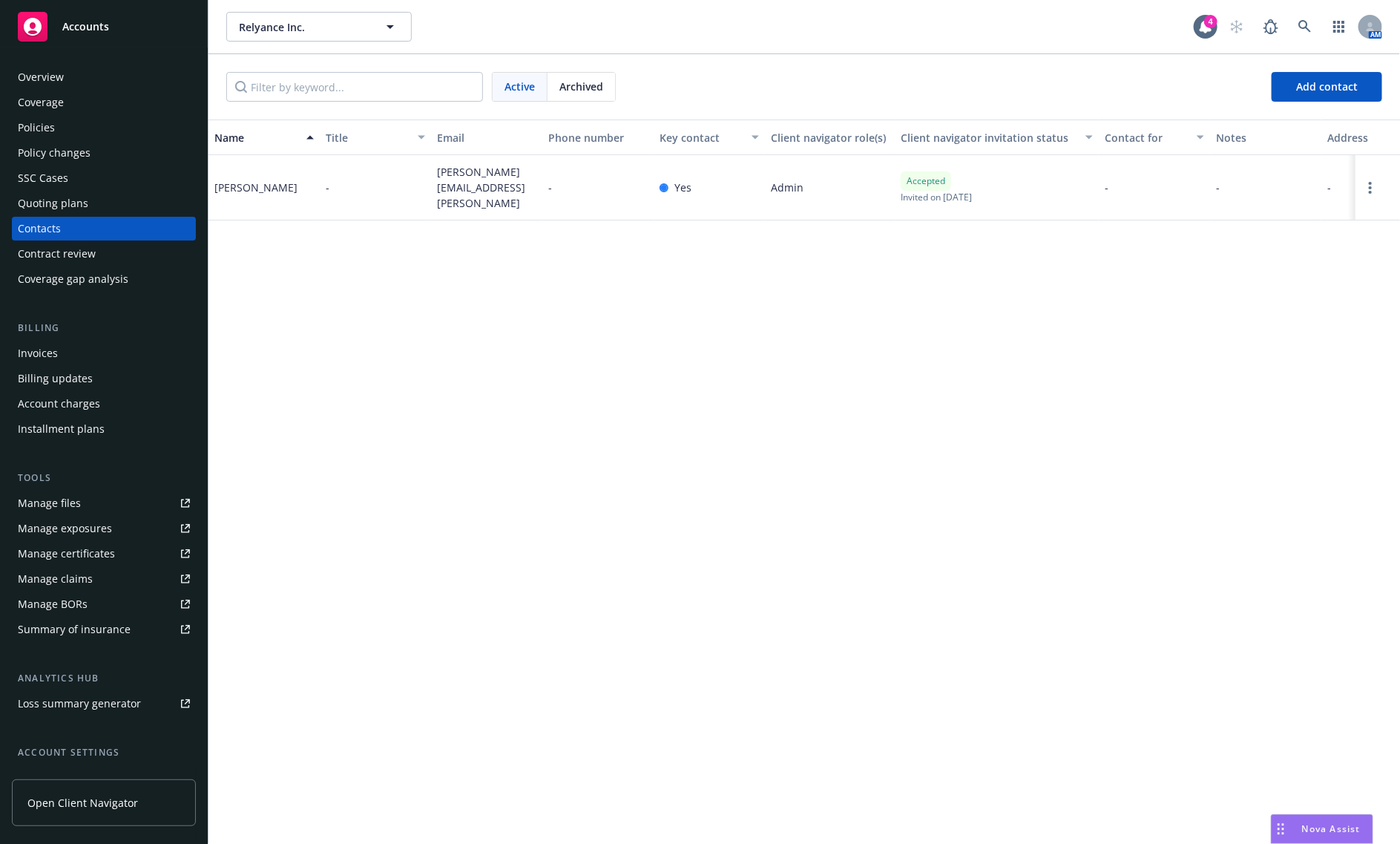
click at [79, 24] on span "Accounts" at bounding box center [86, 26] width 47 height 11
